Goal: Task Accomplishment & Management: Complete application form

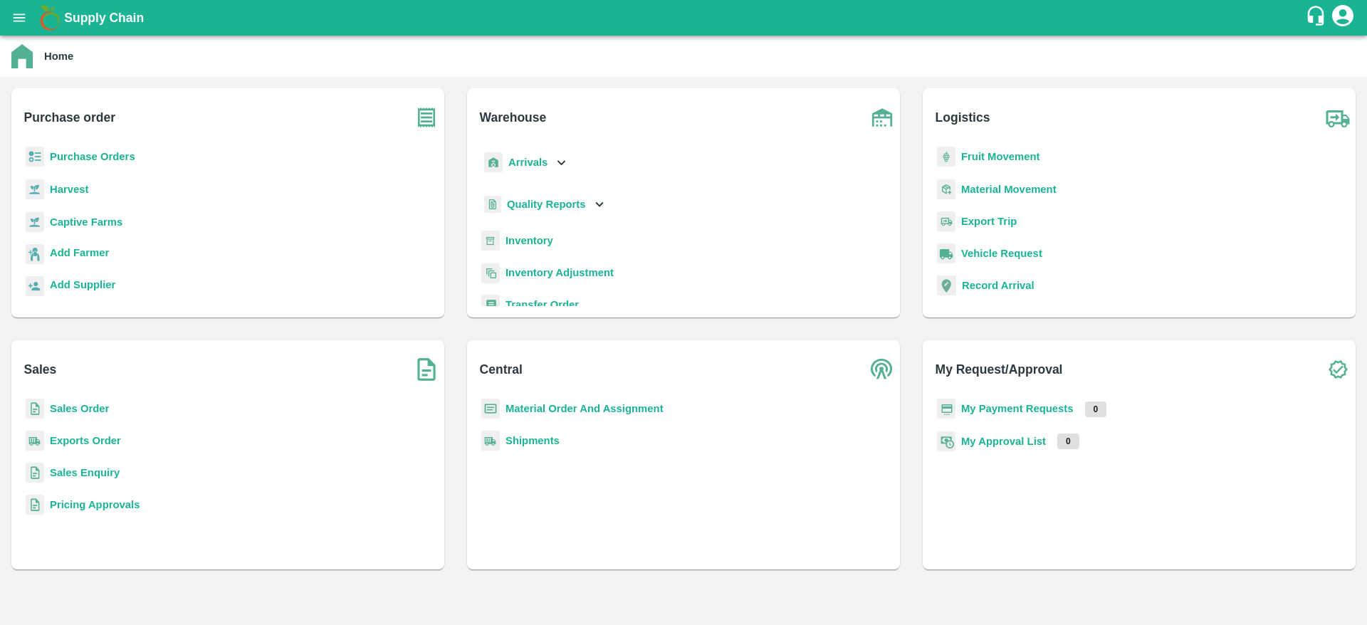
click at [101, 157] on b "Purchase Orders" at bounding box center [92, 156] width 85 height 11
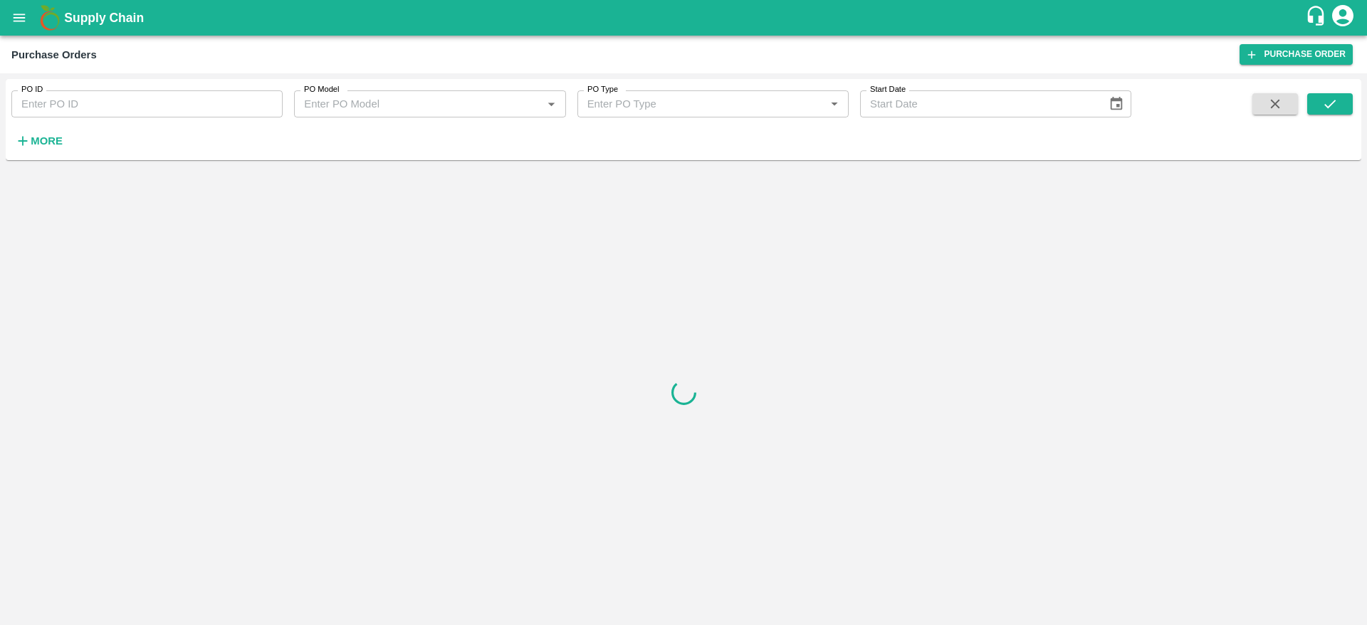
click at [101, 97] on input "PO ID" at bounding box center [146, 103] width 271 height 27
type input "171220"
click at [1337, 103] on icon "submit" at bounding box center [1330, 104] width 16 height 16
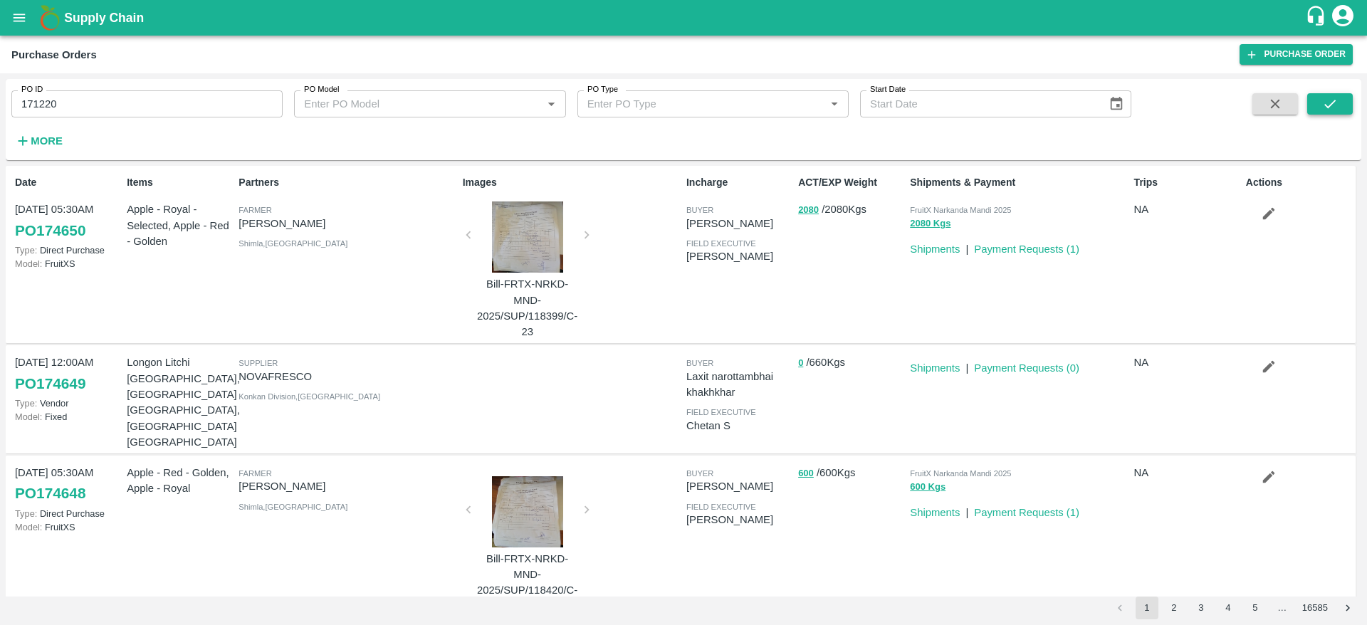
click at [1336, 100] on icon "submit" at bounding box center [1330, 104] width 16 height 16
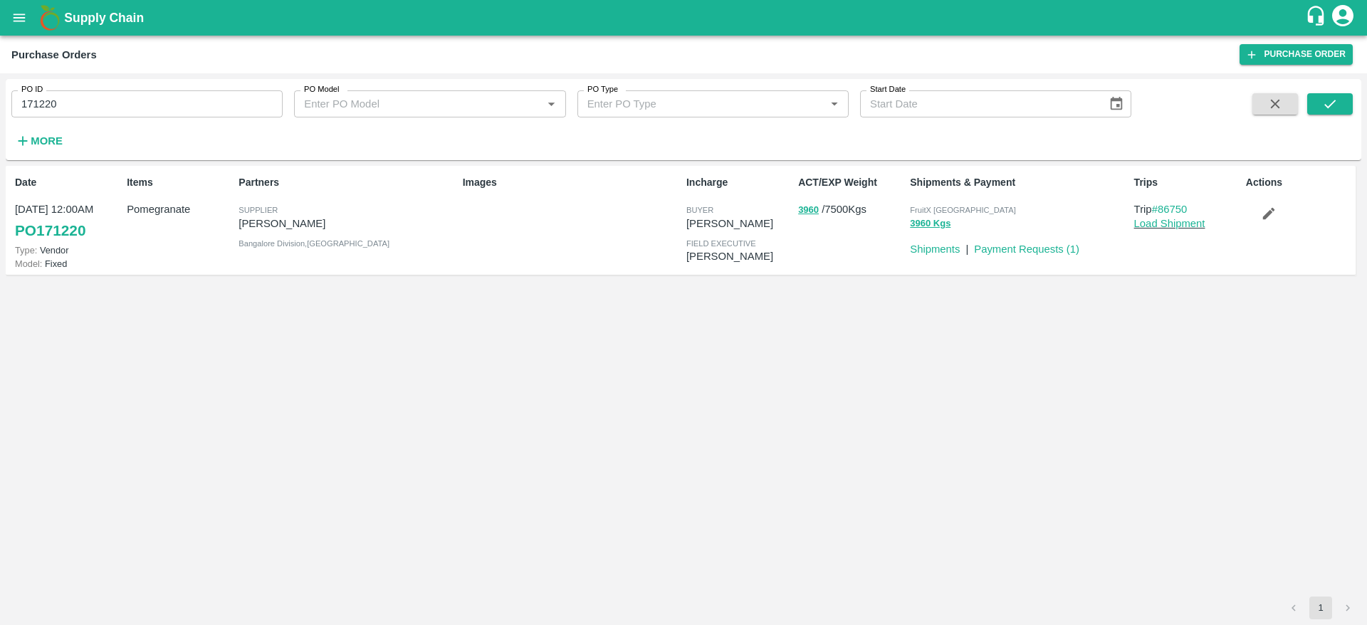
click at [68, 229] on link "PO 171220" at bounding box center [50, 231] width 70 height 26
click at [1034, 243] on link "Payment Requests ( 1 )" at bounding box center [1026, 248] width 105 height 11
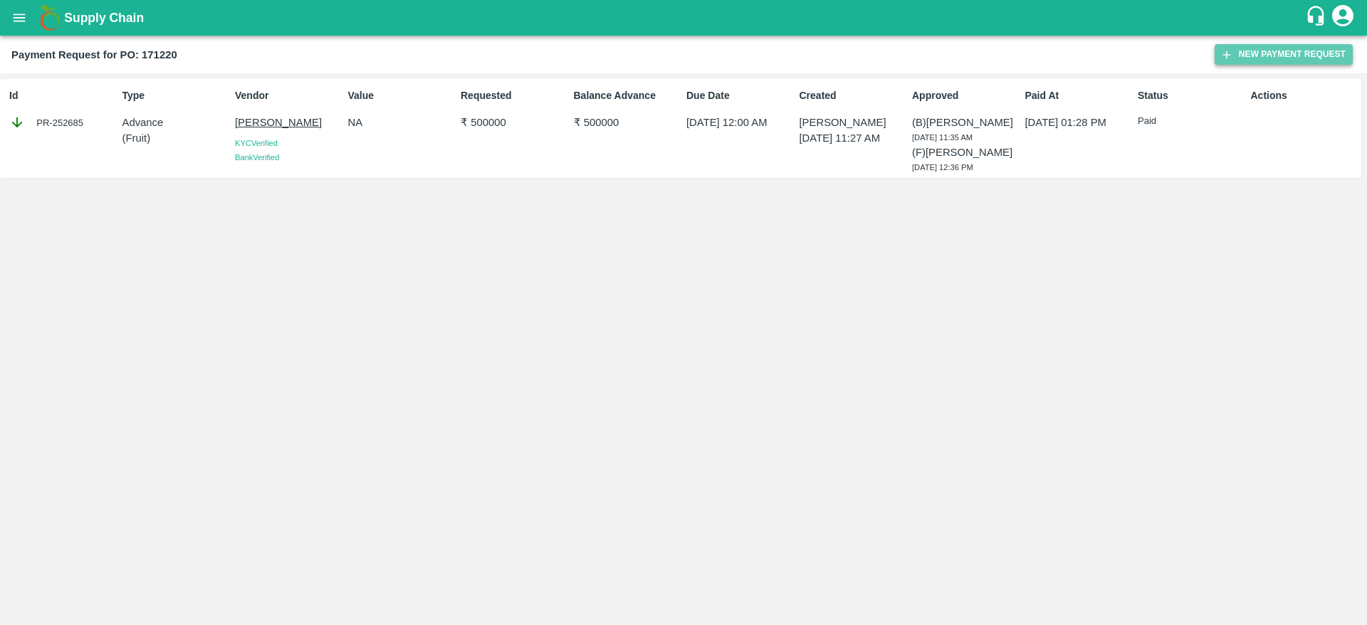
click at [1241, 58] on button "New Payment Request" at bounding box center [1283, 54] width 138 height 21
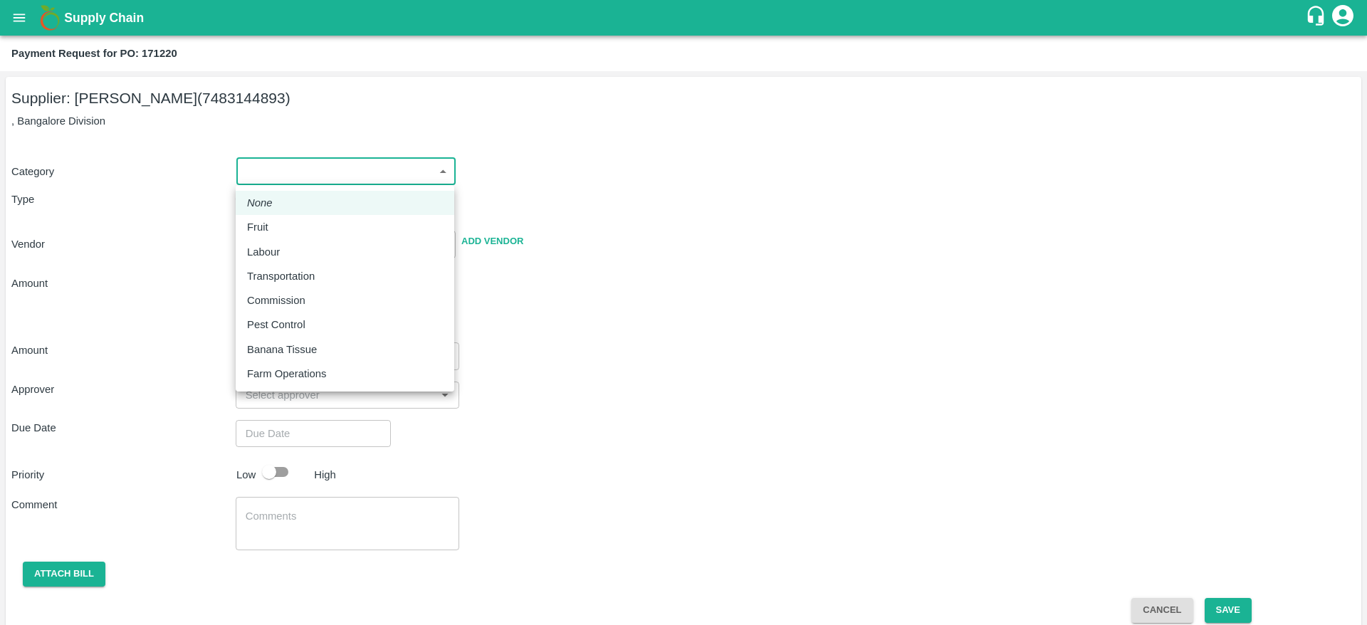
click at [414, 176] on body "Supply Chain Payment Request for PO: 171220 Supplier: MADHUSUDAN KUMAR (7483144…" at bounding box center [683, 312] width 1367 height 625
click at [296, 238] on li "Fruit" at bounding box center [345, 227] width 219 height 24
type input "1"
type input "MADHUSUDAN KUMAR - 7483144893(Supplier)"
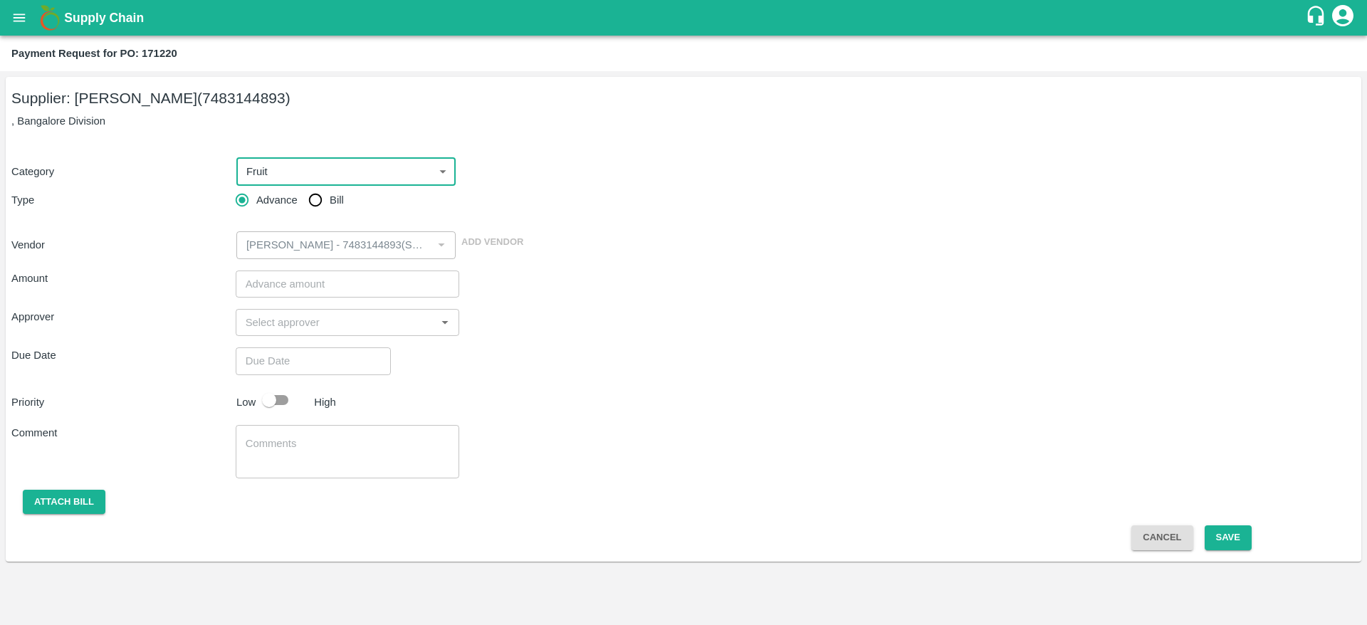
click at [317, 199] on input "Bill" at bounding box center [315, 200] width 28 height 28
radio input "true"
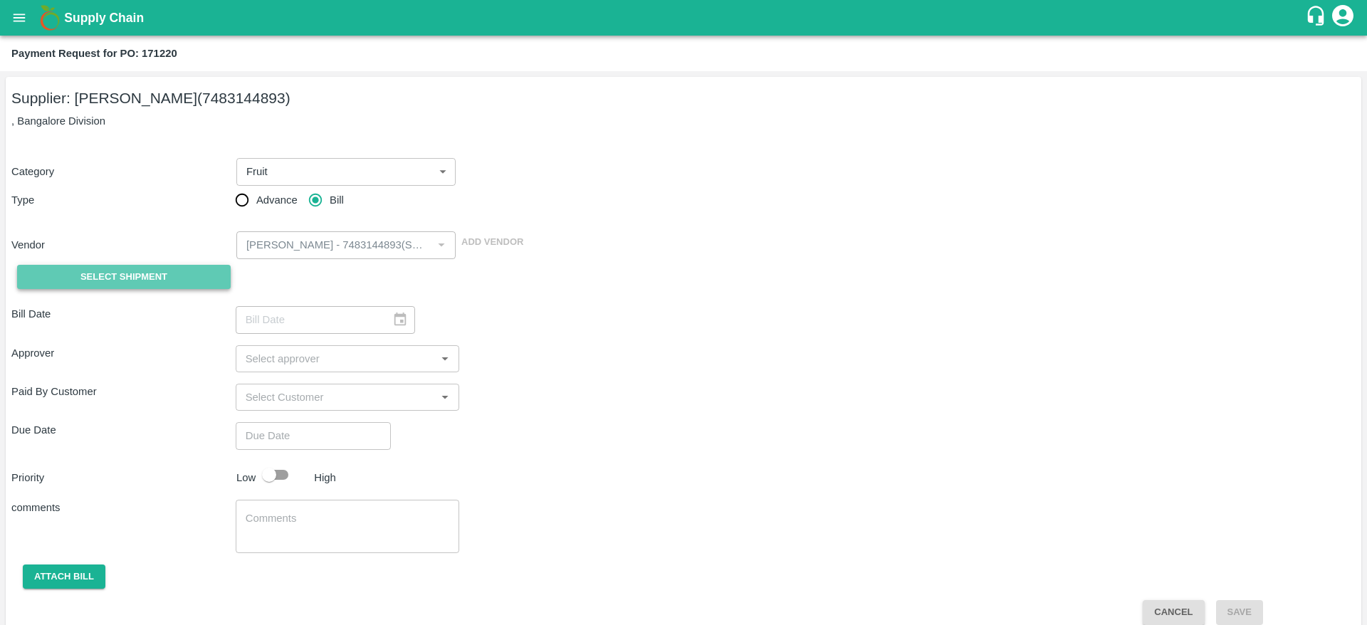
click at [187, 271] on button "Select Shipment" at bounding box center [124, 277] width 214 height 25
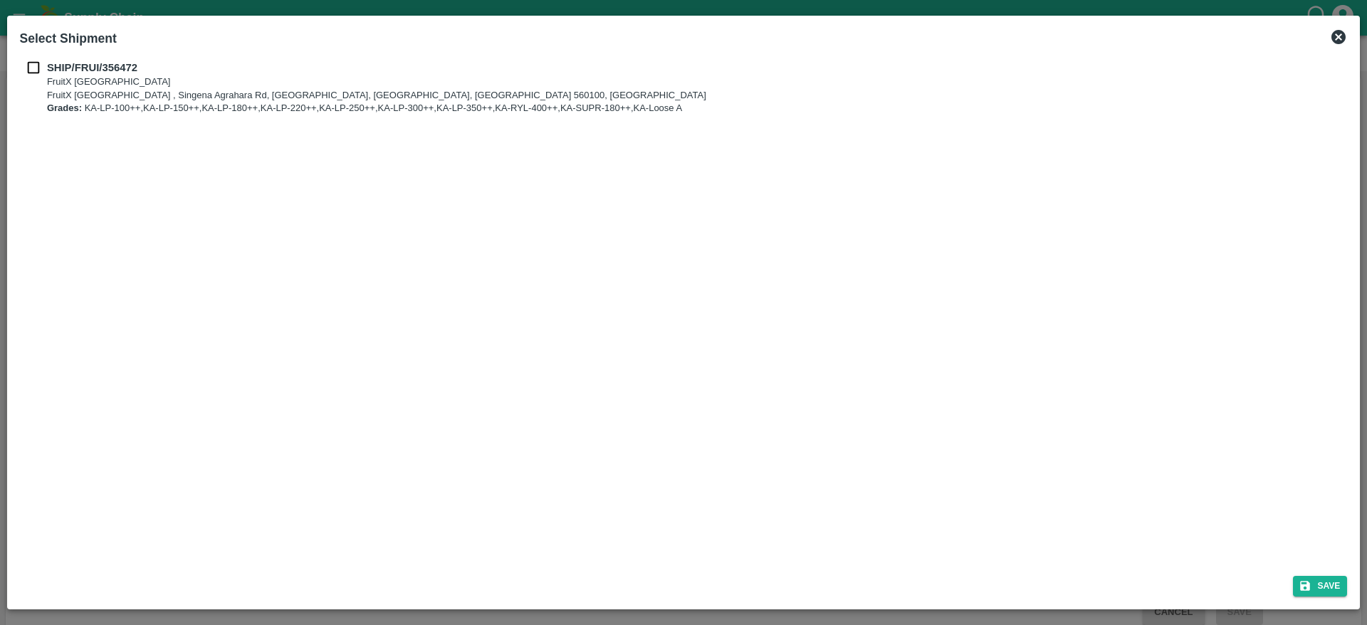
click at [31, 70] on input "checkbox" at bounding box center [33, 68] width 27 height 16
checkbox input "true"
click at [1328, 586] on button "Save" at bounding box center [1320, 586] width 54 height 21
type input "25/08/2025"
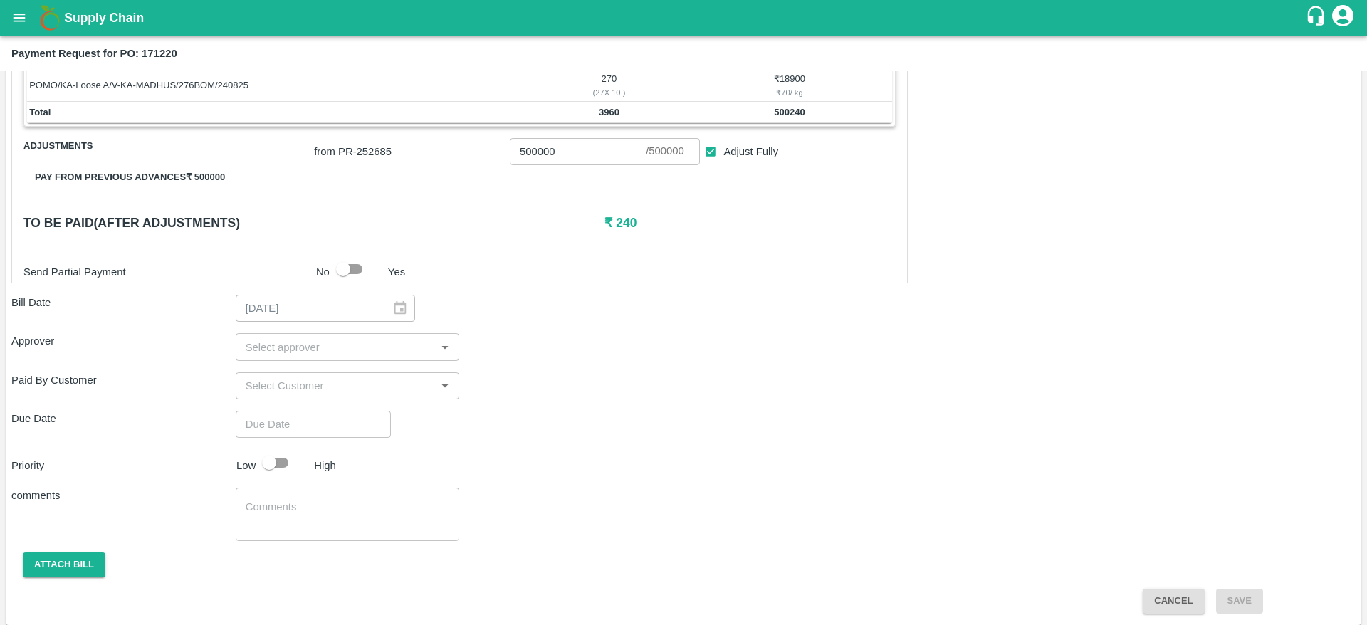
scroll to position [559, 0]
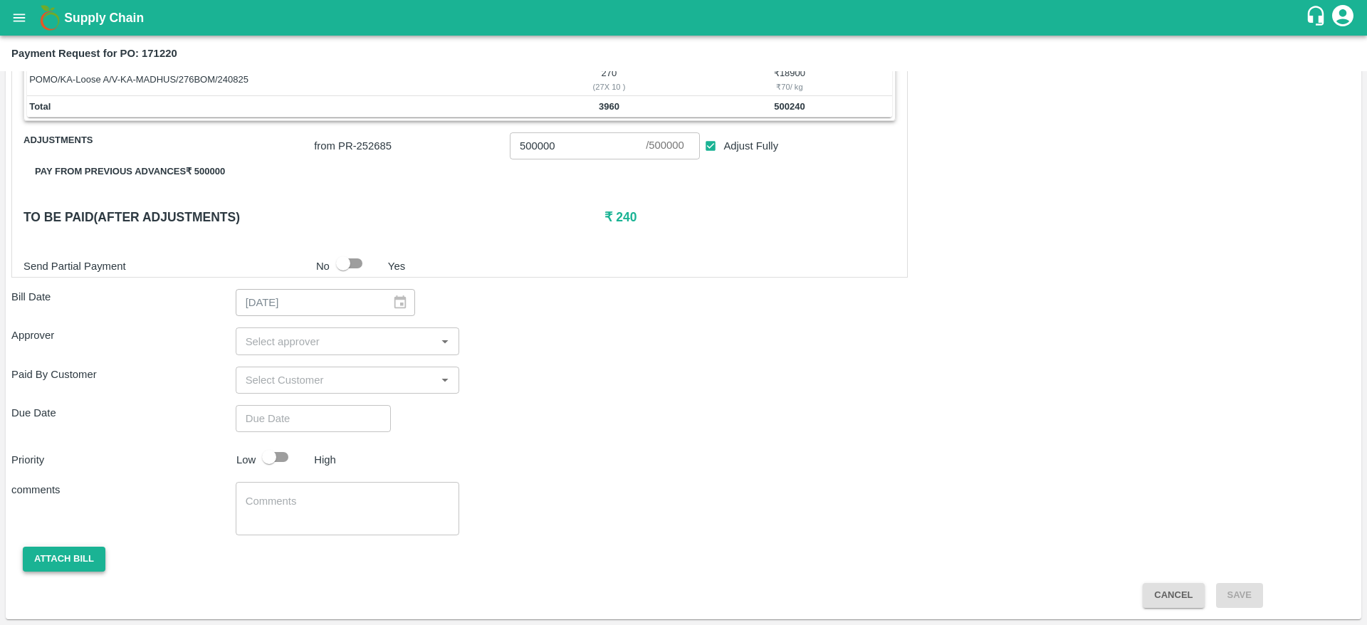
click at [63, 553] on button "Attach bill" at bounding box center [64, 559] width 83 height 25
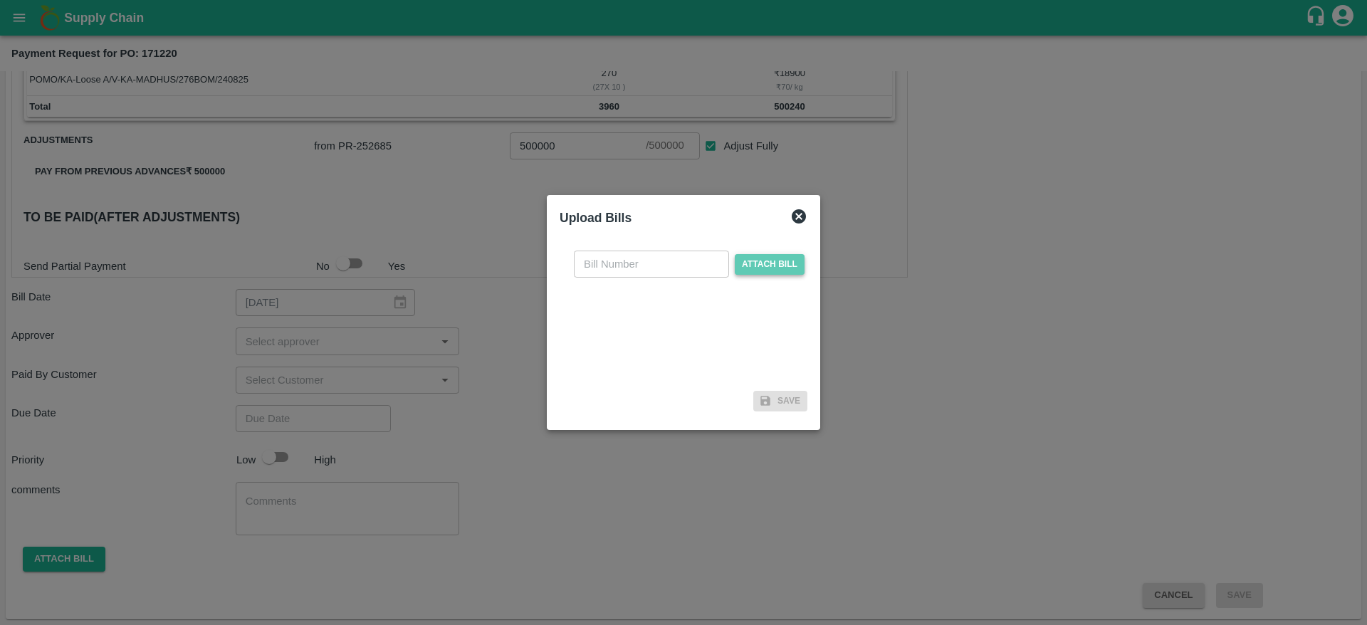
click at [771, 258] on span "Attach bill" at bounding box center [770, 264] width 70 height 21
click at [0, 0] on input "Attach bill" at bounding box center [0, 0] width 0 height 0
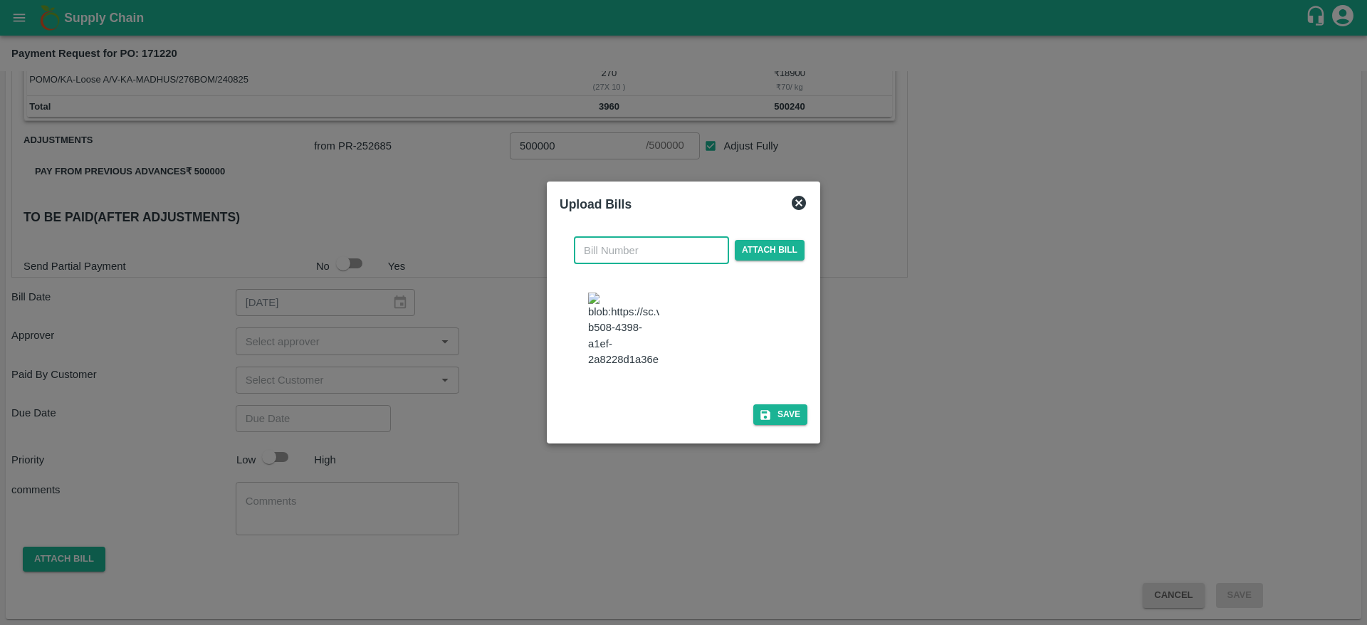
click at [619, 241] on input "text" at bounding box center [651, 250] width 155 height 27
type input "171220"
click at [772, 425] on button "Save" at bounding box center [780, 414] width 54 height 21
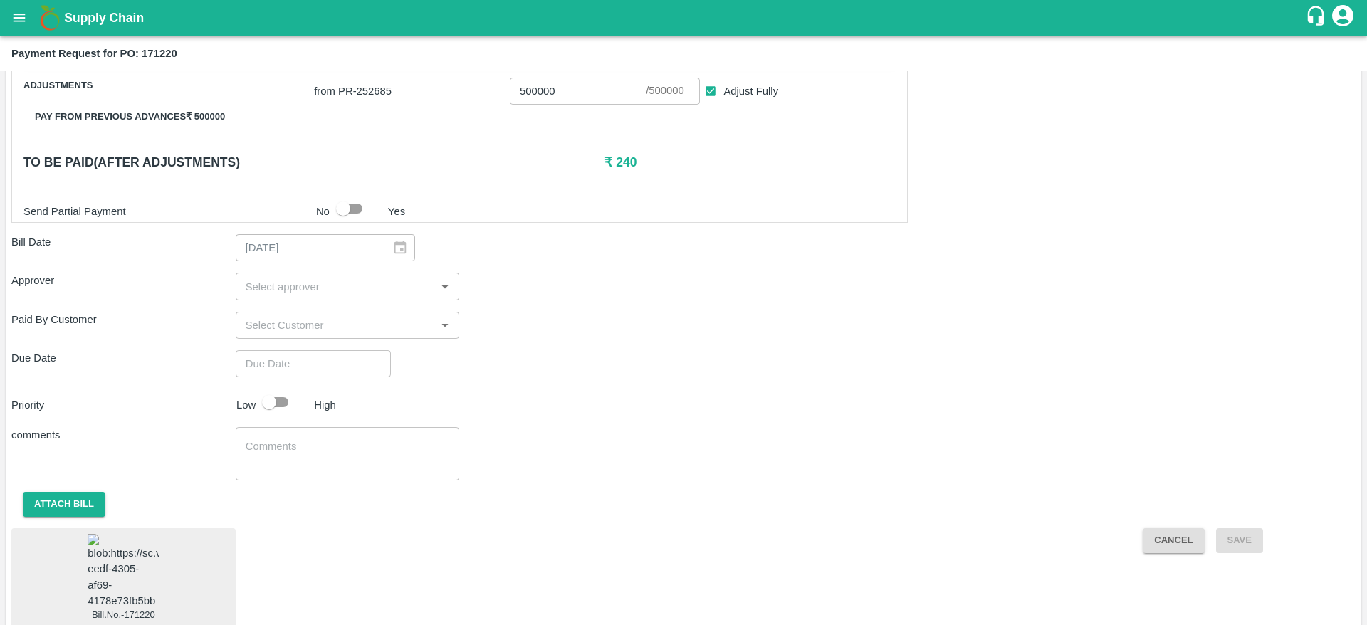
scroll to position [658, 0]
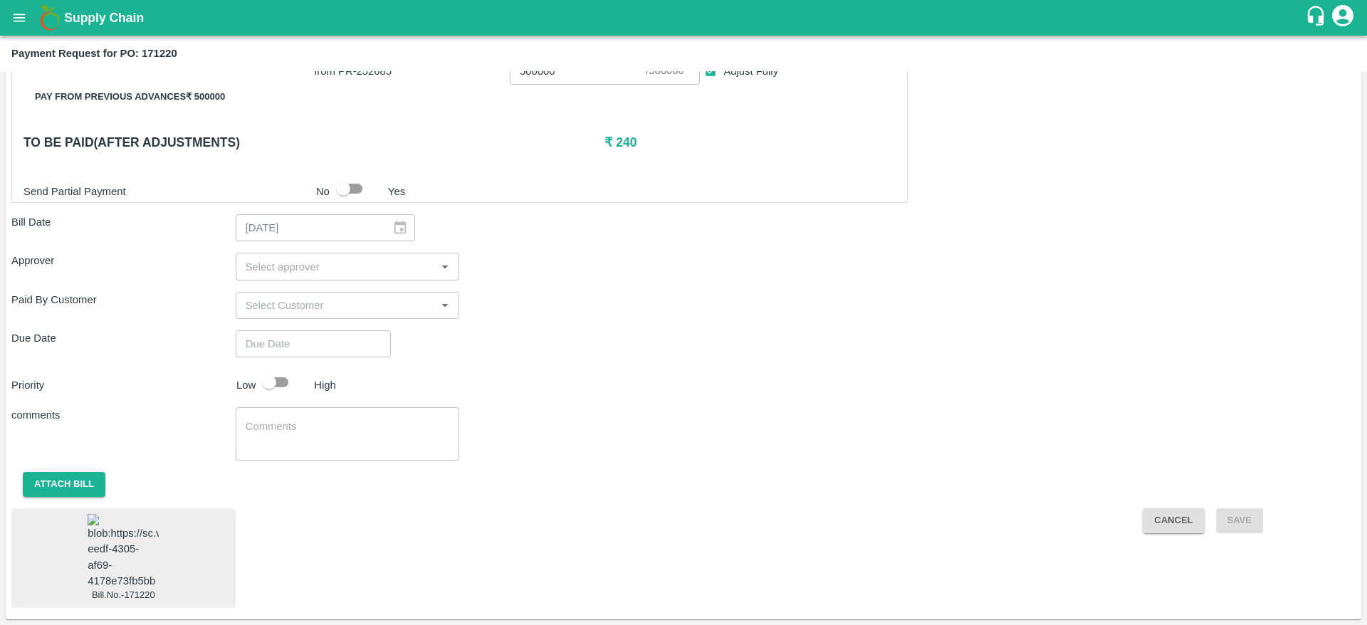
type input "DD/MM/YYYY hh:mm aa"
click at [354, 330] on input "DD/MM/YYYY hh:mm aa" at bounding box center [308, 343] width 145 height 27
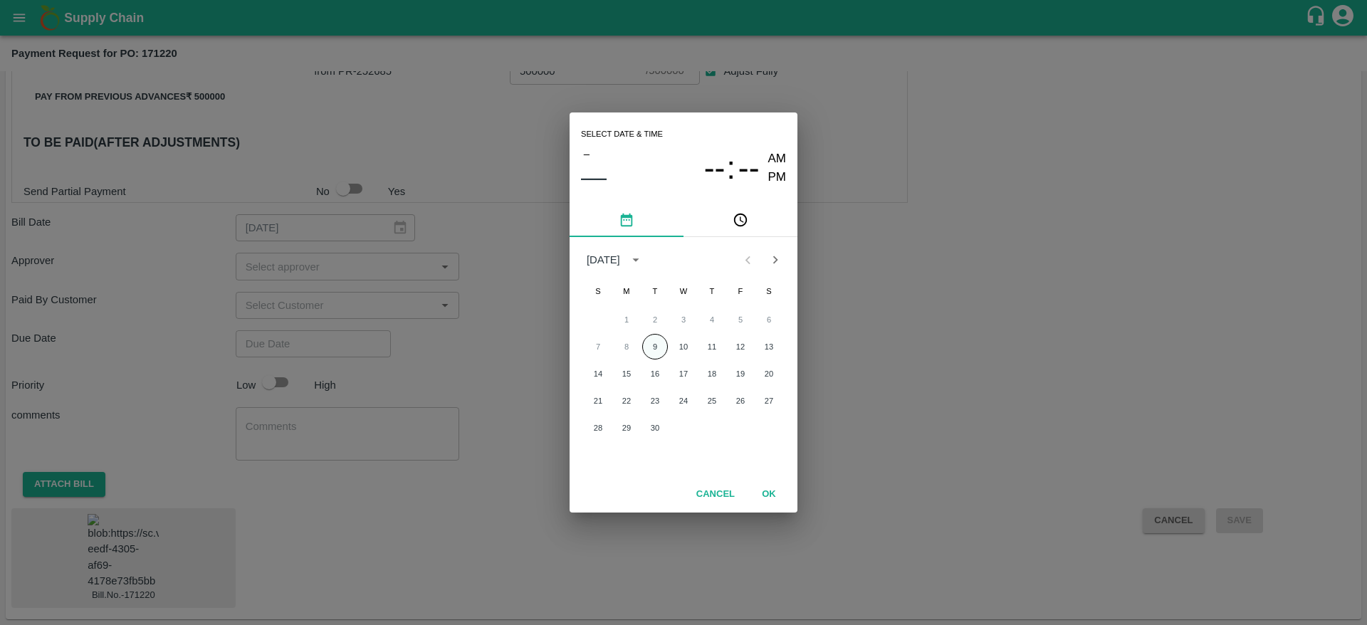
click at [653, 345] on button "9" at bounding box center [655, 347] width 26 height 26
type input "09/09/2025 12:00 AM"
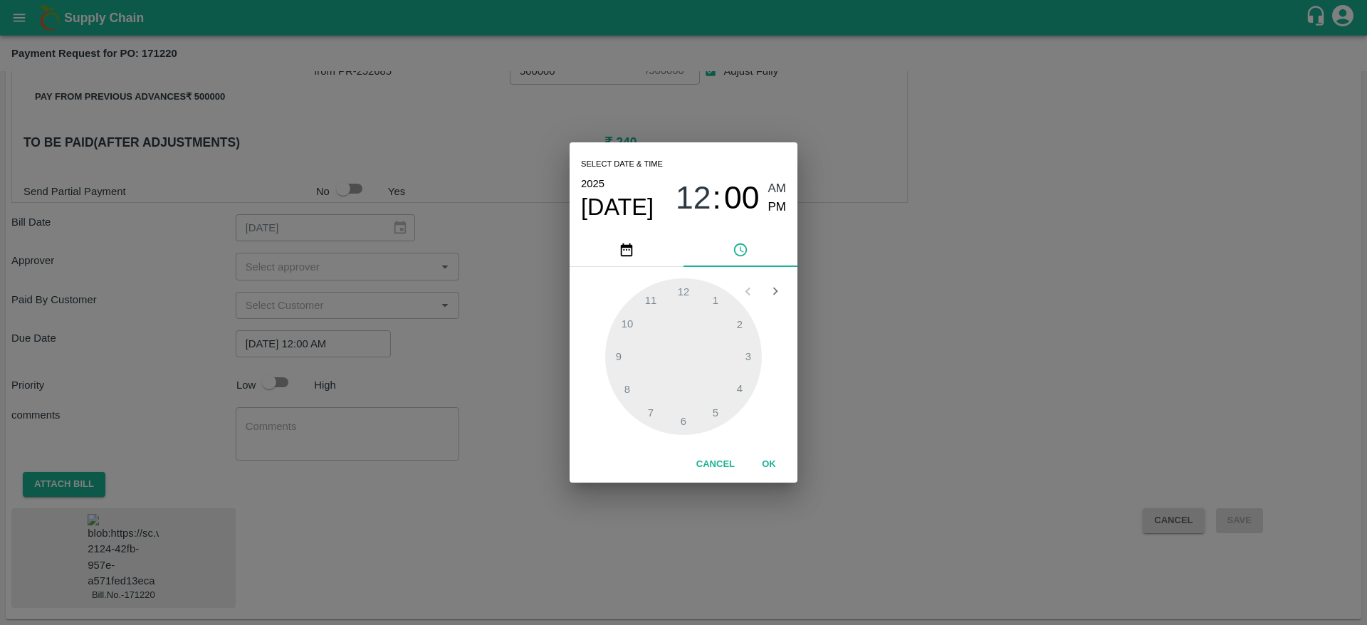
click at [772, 456] on button "OK" at bounding box center [769, 464] width 46 height 25
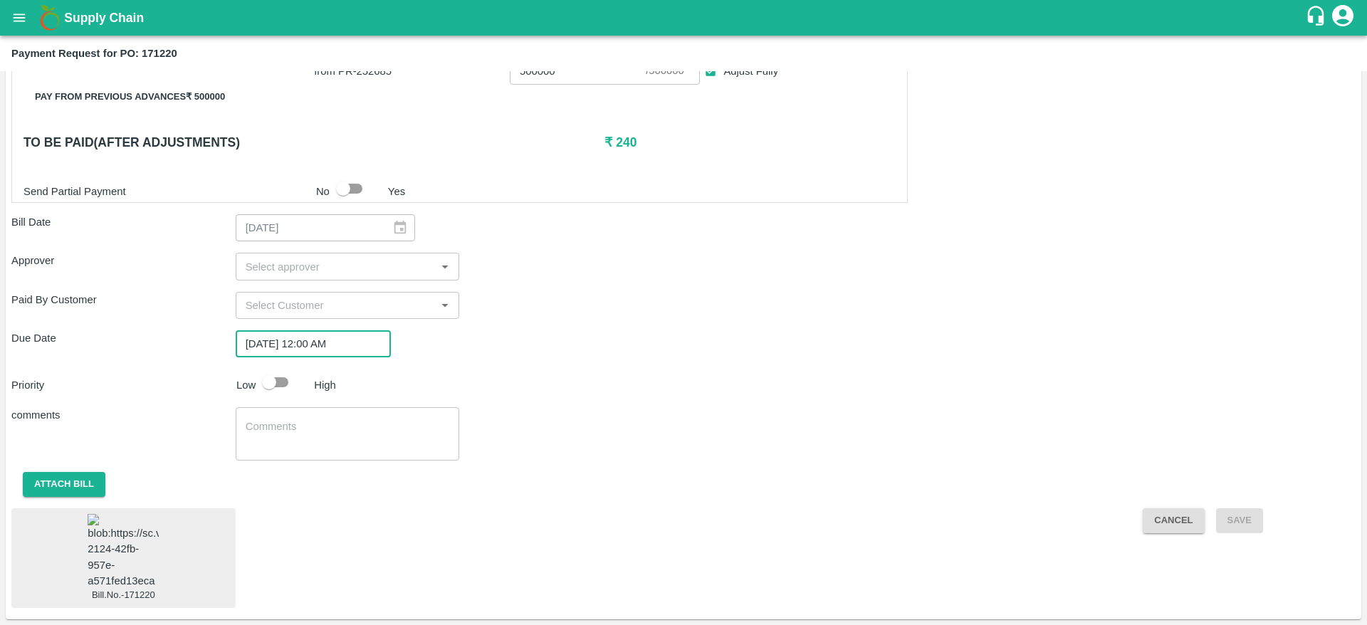
click at [398, 214] on div "25/08/2025 ​" at bounding box center [325, 227] width 179 height 27
click at [394, 257] on input "input" at bounding box center [336, 266] width 192 height 19
type input "arav"
click at [374, 289] on div "Aravindha Raj R" at bounding box center [347, 280] width 224 height 37
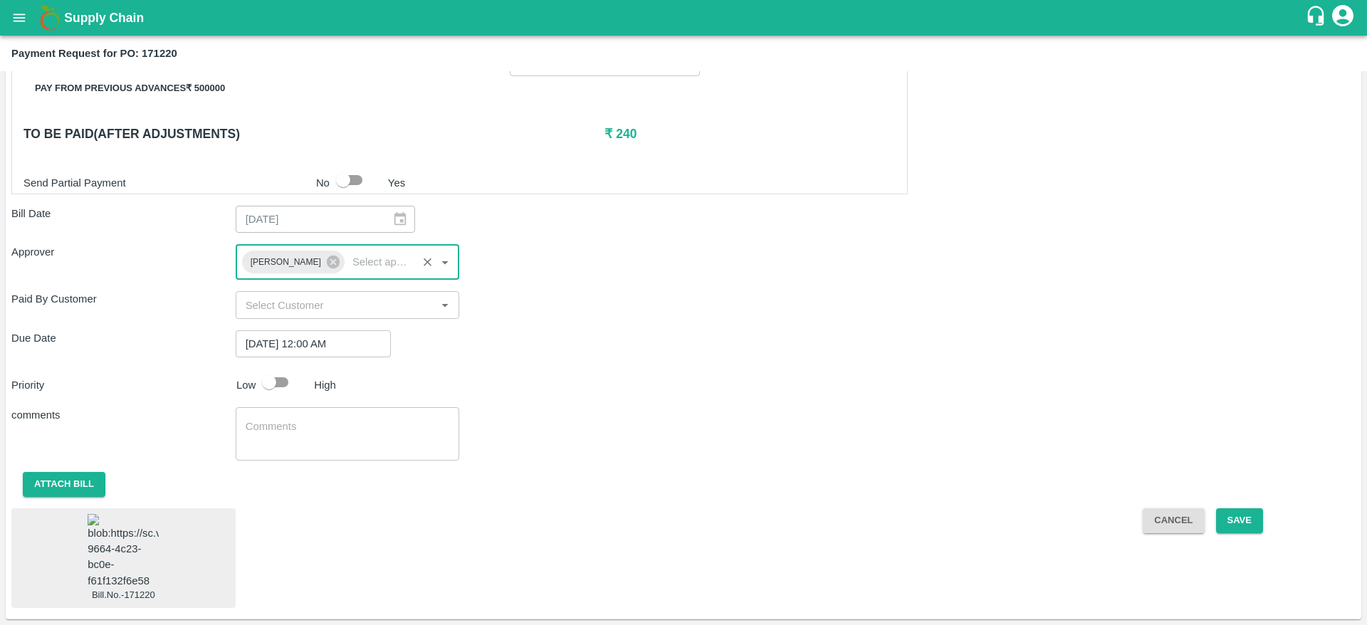
click at [374, 295] on input "input" at bounding box center [336, 304] width 192 height 19
click at [503, 297] on div "Paid By Customer ​" at bounding box center [683, 304] width 1344 height 27
click at [1243, 508] on button "Save" at bounding box center [1239, 520] width 47 height 25
